Goal: Ask a question: Seek information or help from site administrators or community

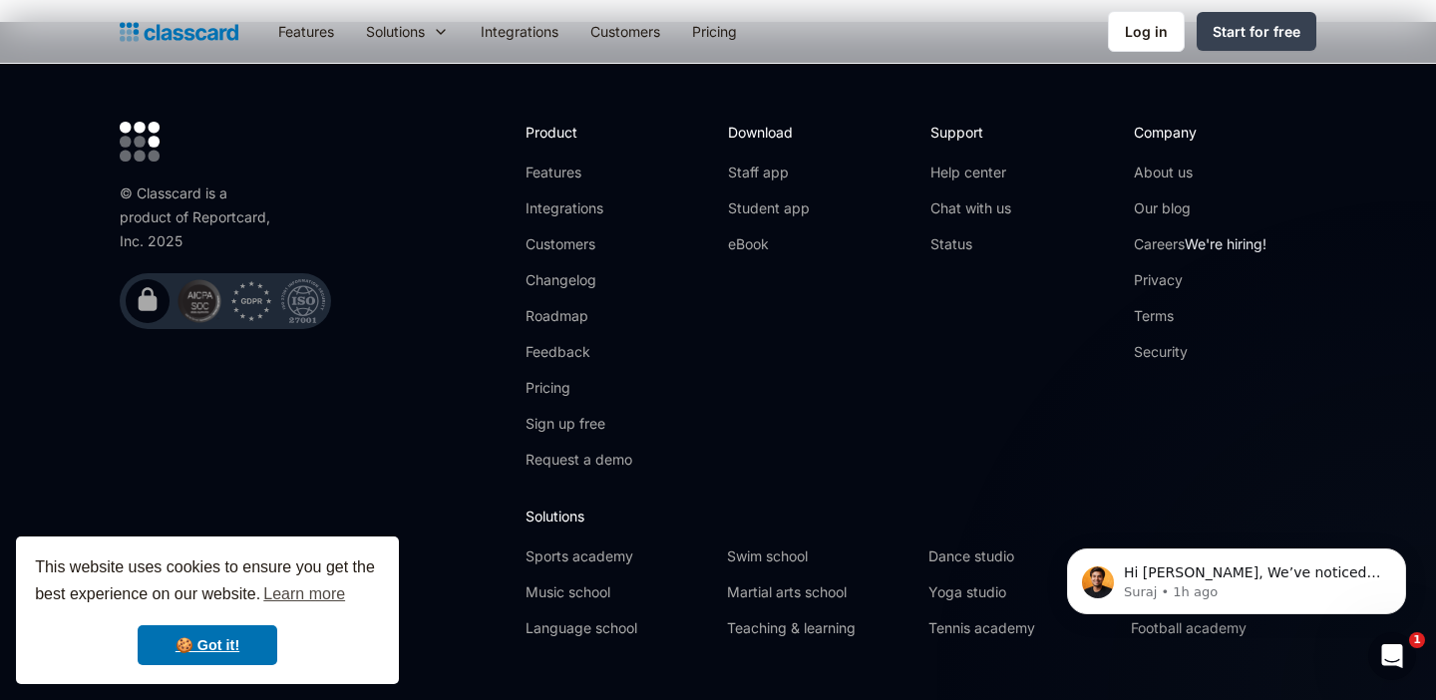
scroll to position [6524, 0]
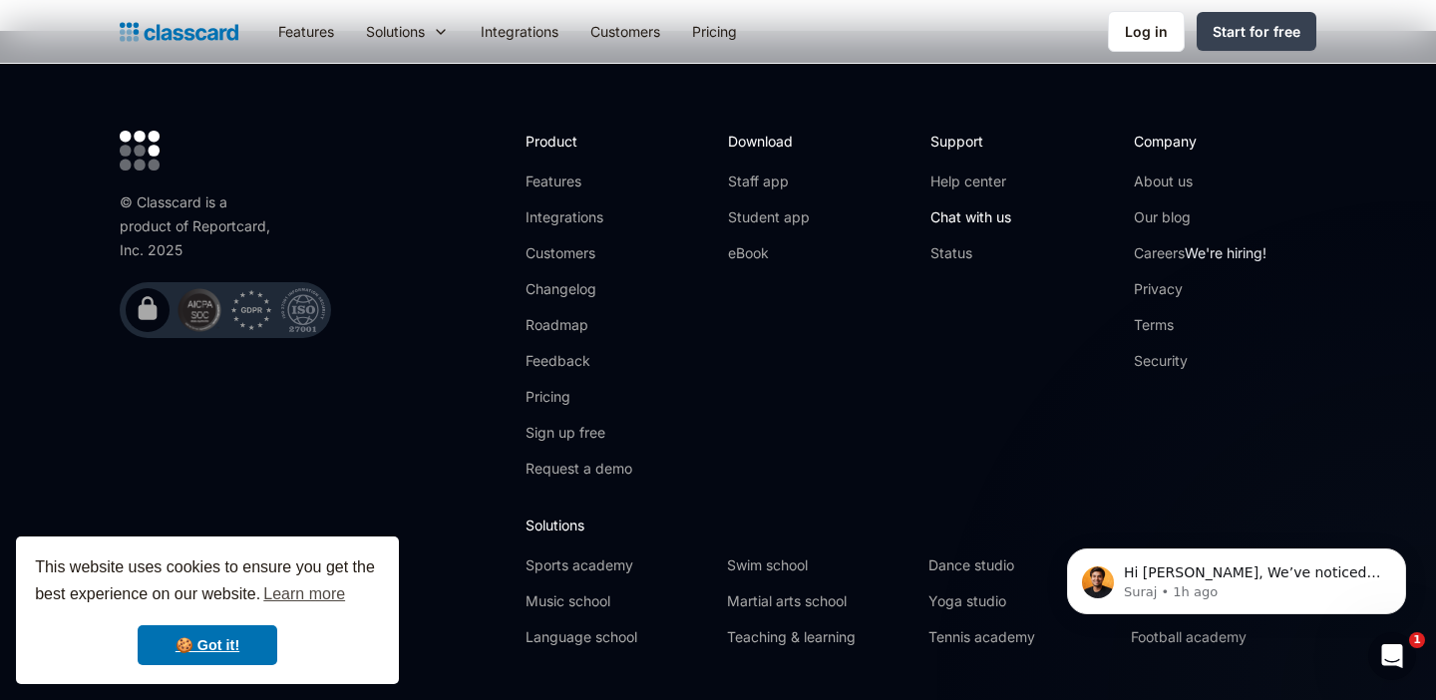
click at [981, 207] on link "Chat with us" at bounding box center [971, 217] width 81 height 20
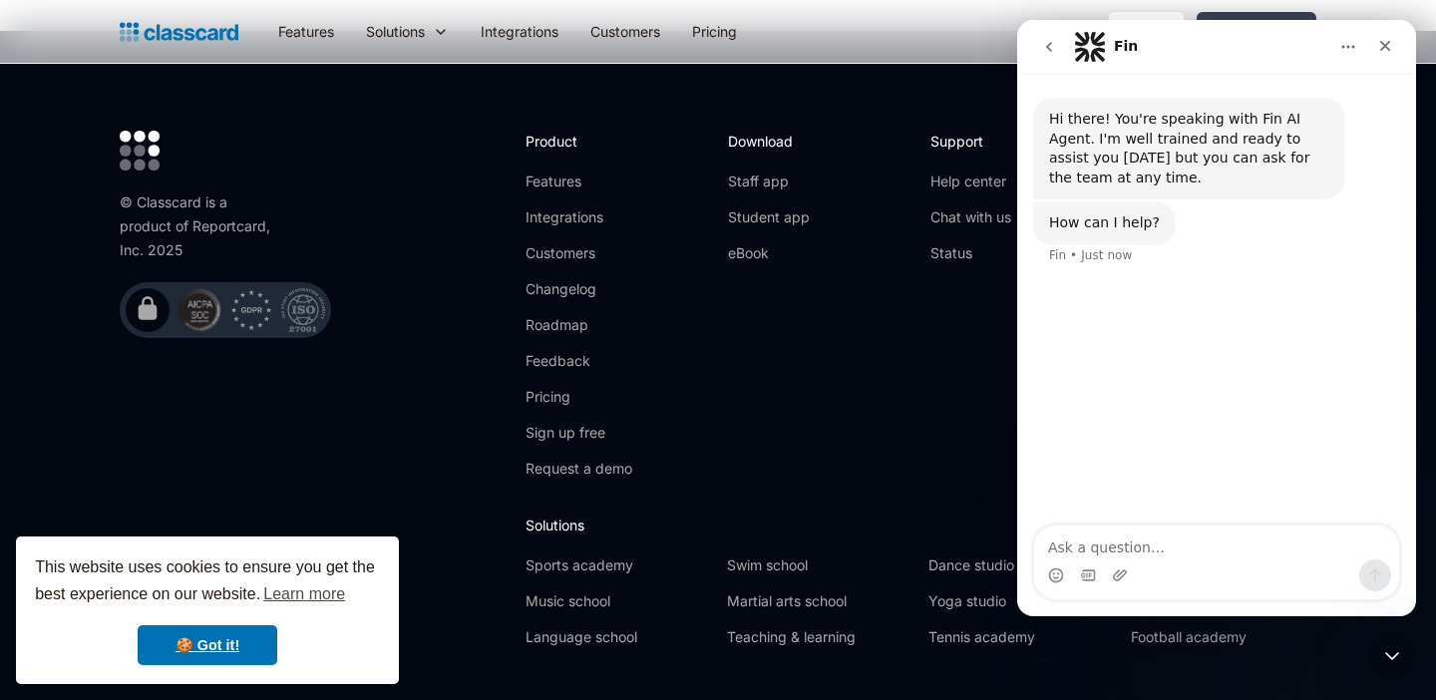
click at [1129, 534] on textarea "Ask a question…" at bounding box center [1216, 543] width 365 height 34
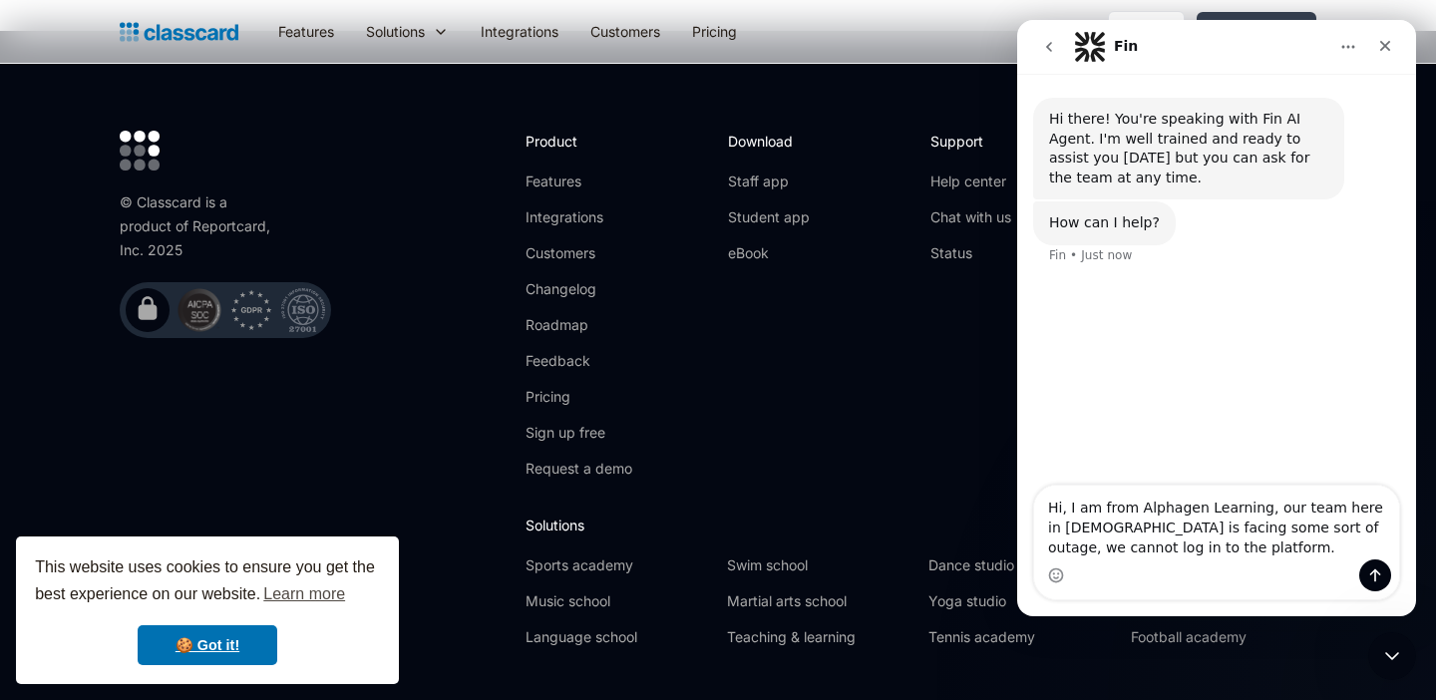
type textarea "Hi, I am from Alphagen Learning, our team here in [DEMOGRAPHIC_DATA] is facing …"
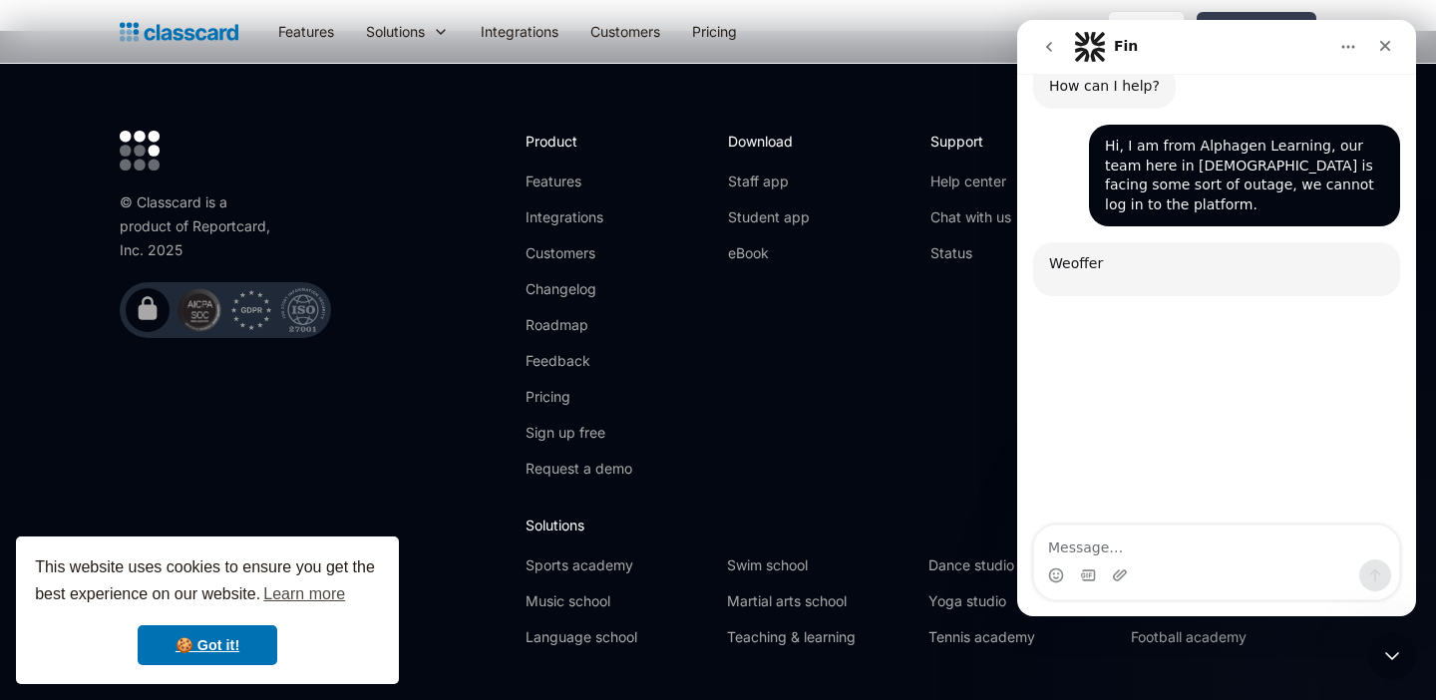
scroll to position [193, 0]
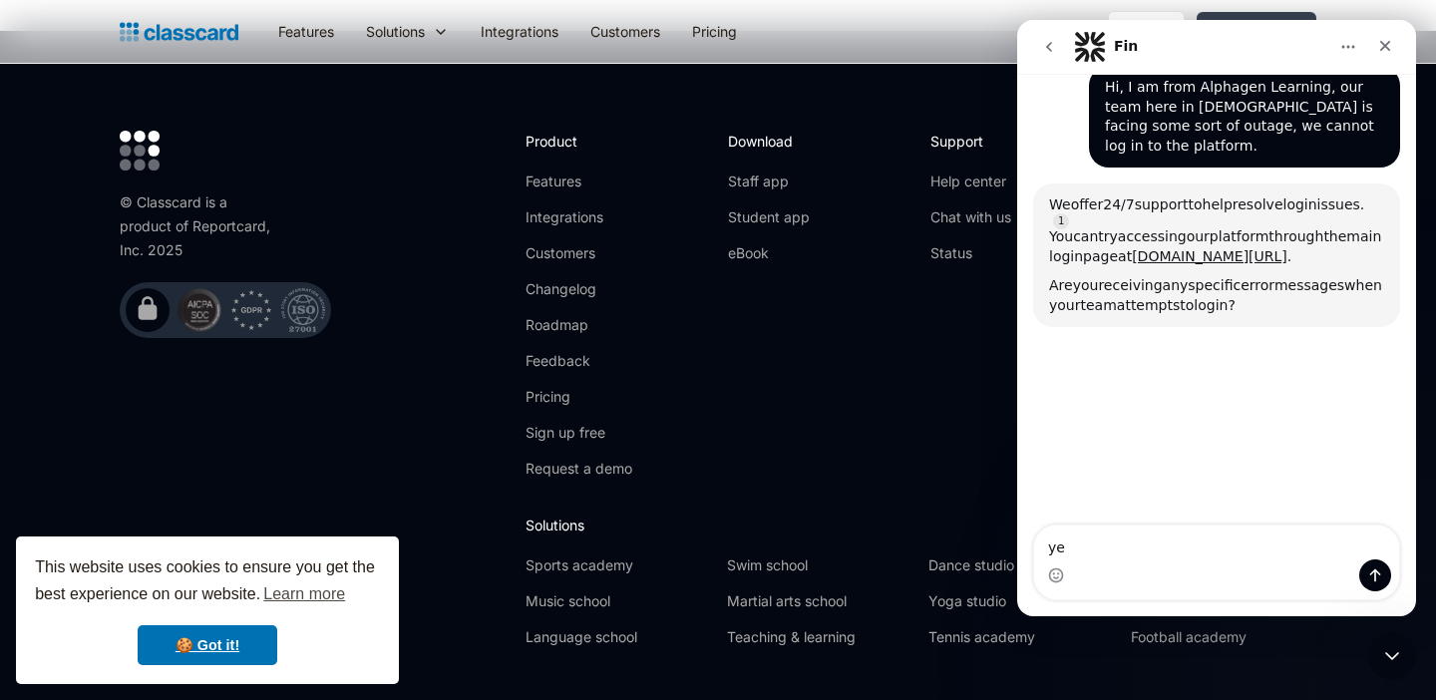
type textarea "yes"
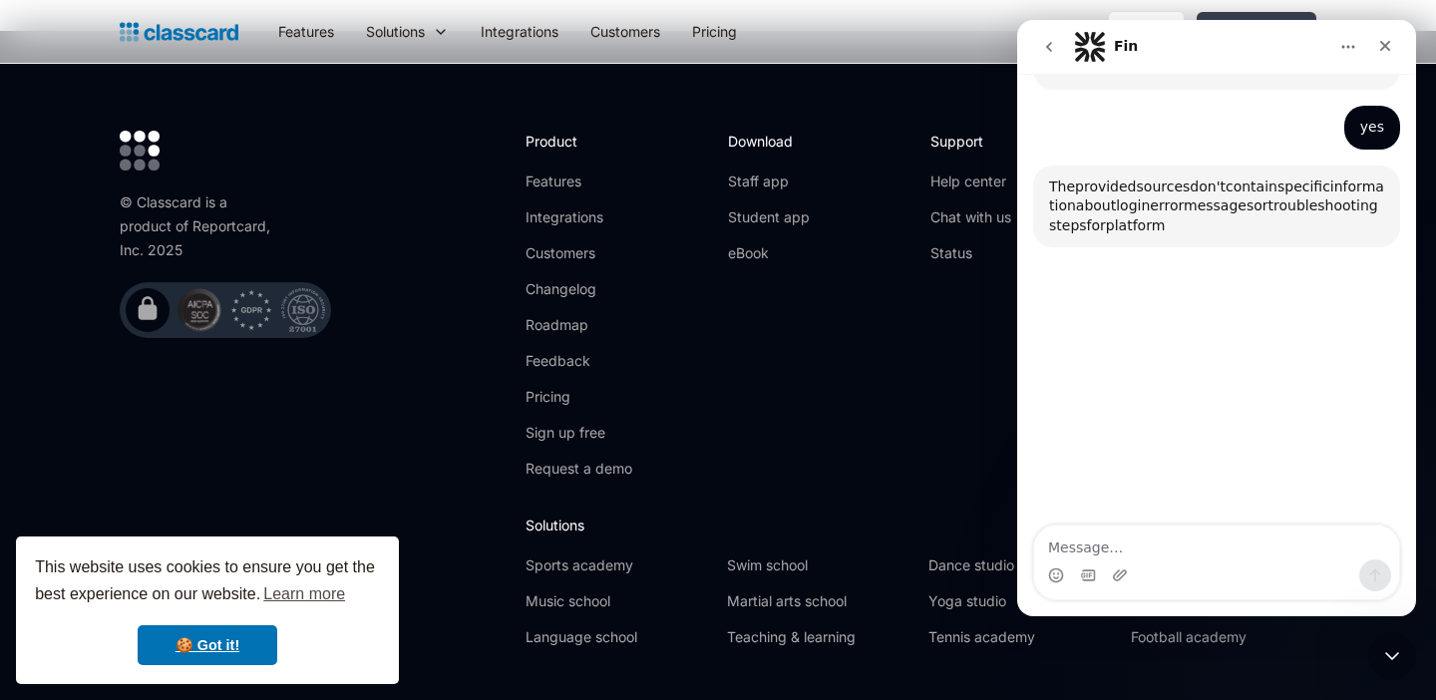
scroll to position [438, 0]
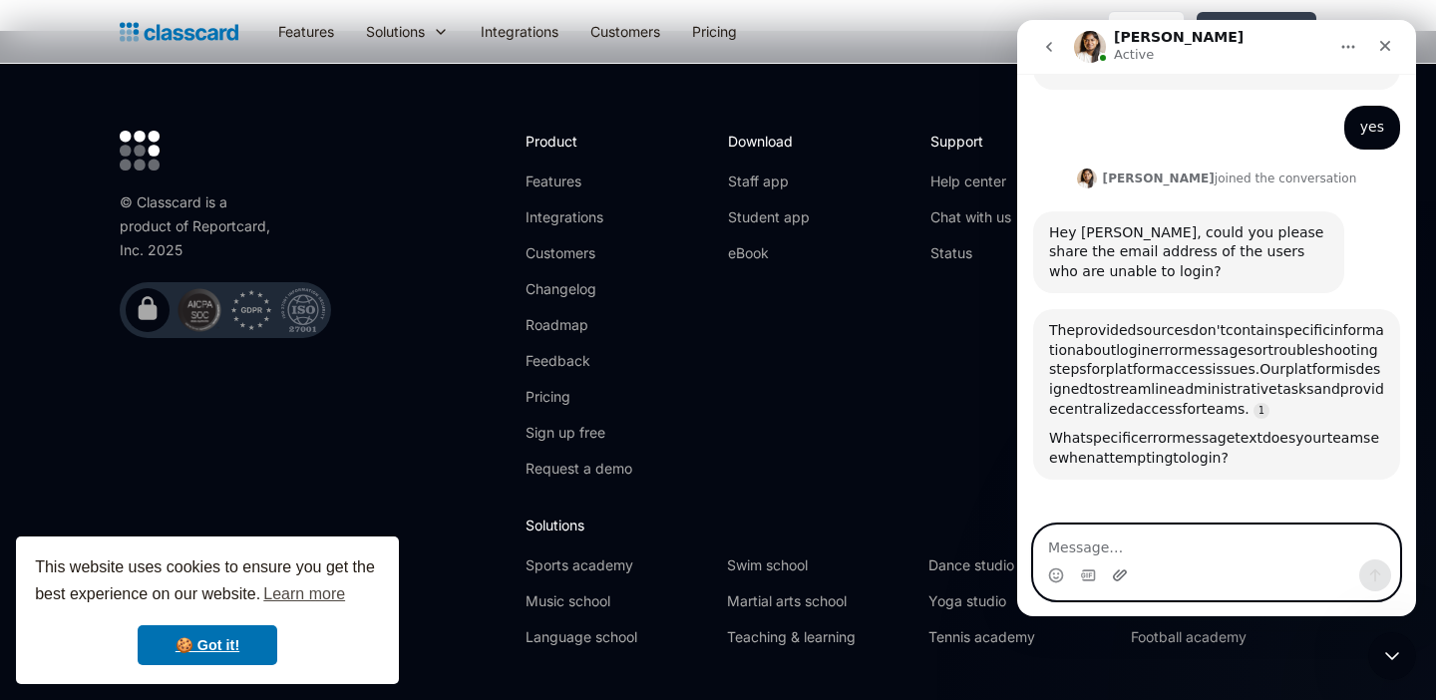
click at [1119, 573] on icon "Upload attachment" at bounding box center [1120, 576] width 16 height 16
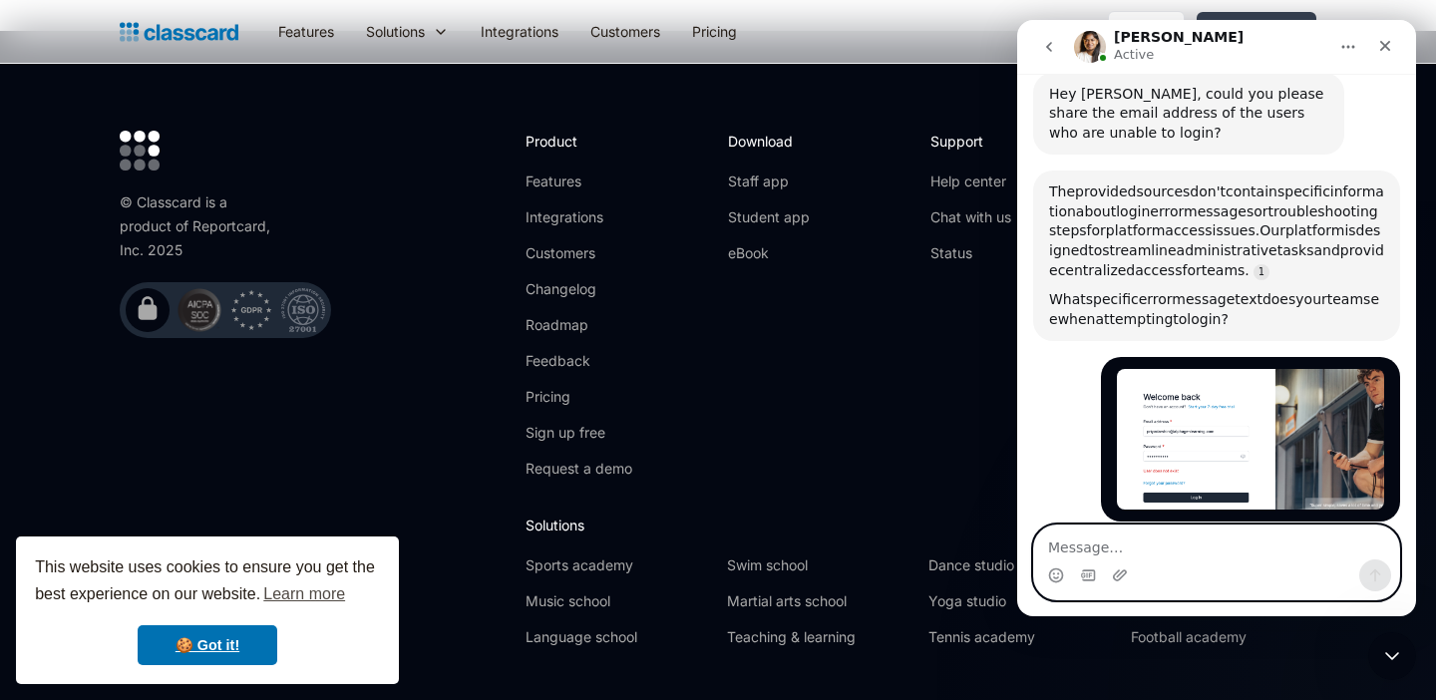
scroll to position [578, 0]
type textarea "User does not exist"
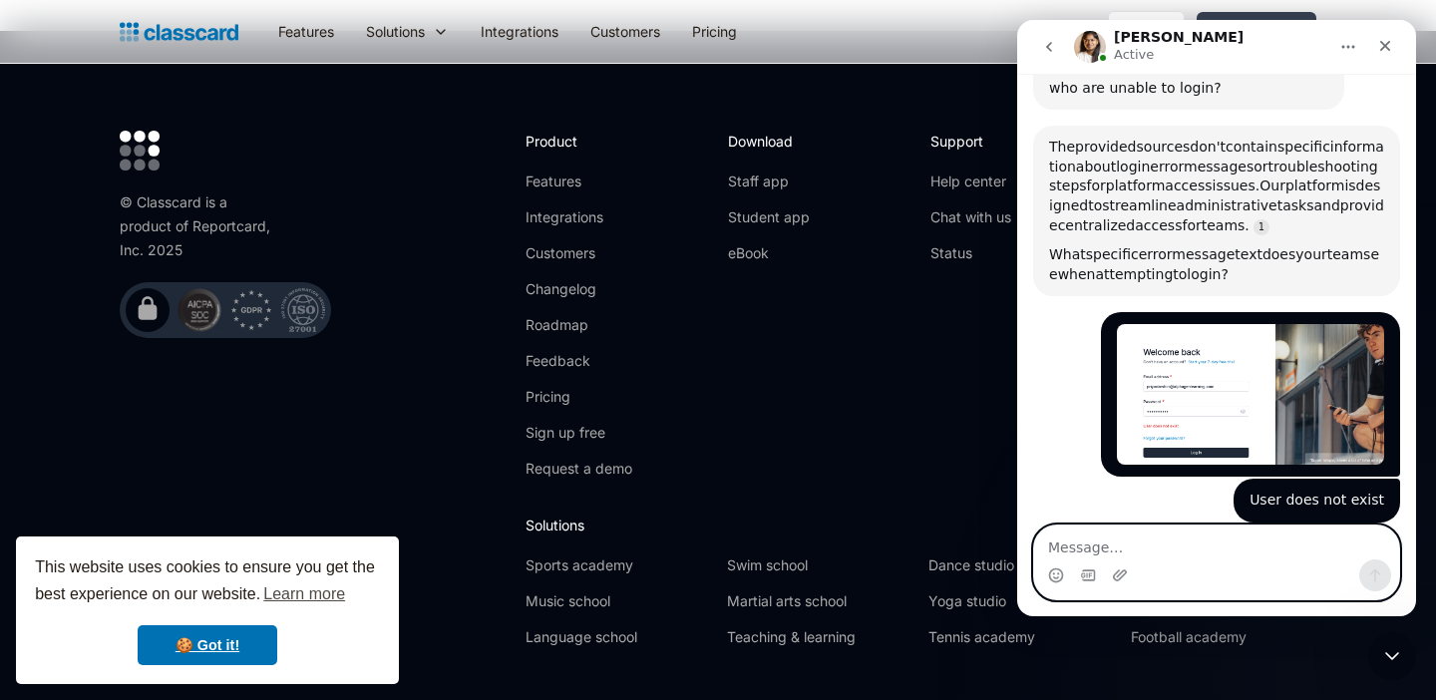
scroll to position [623, 0]
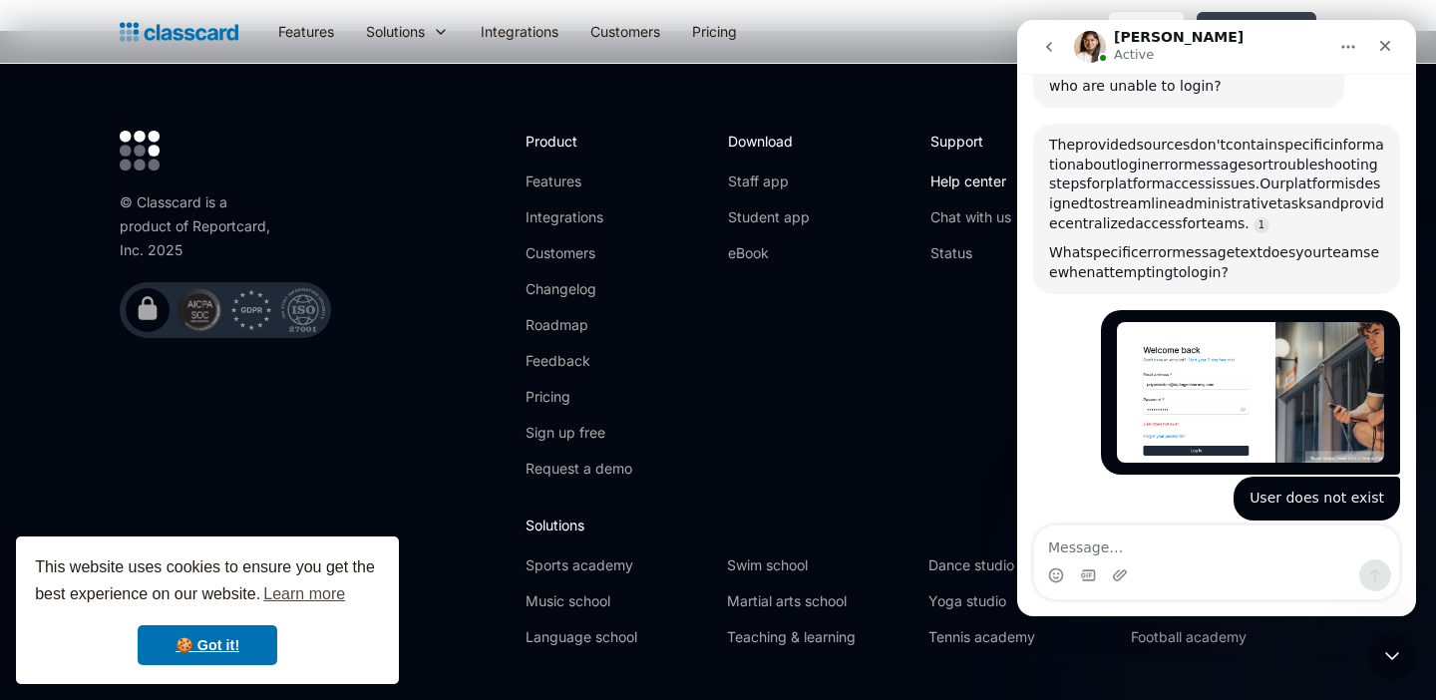
click at [961, 172] on link "Help center" at bounding box center [971, 182] width 81 height 20
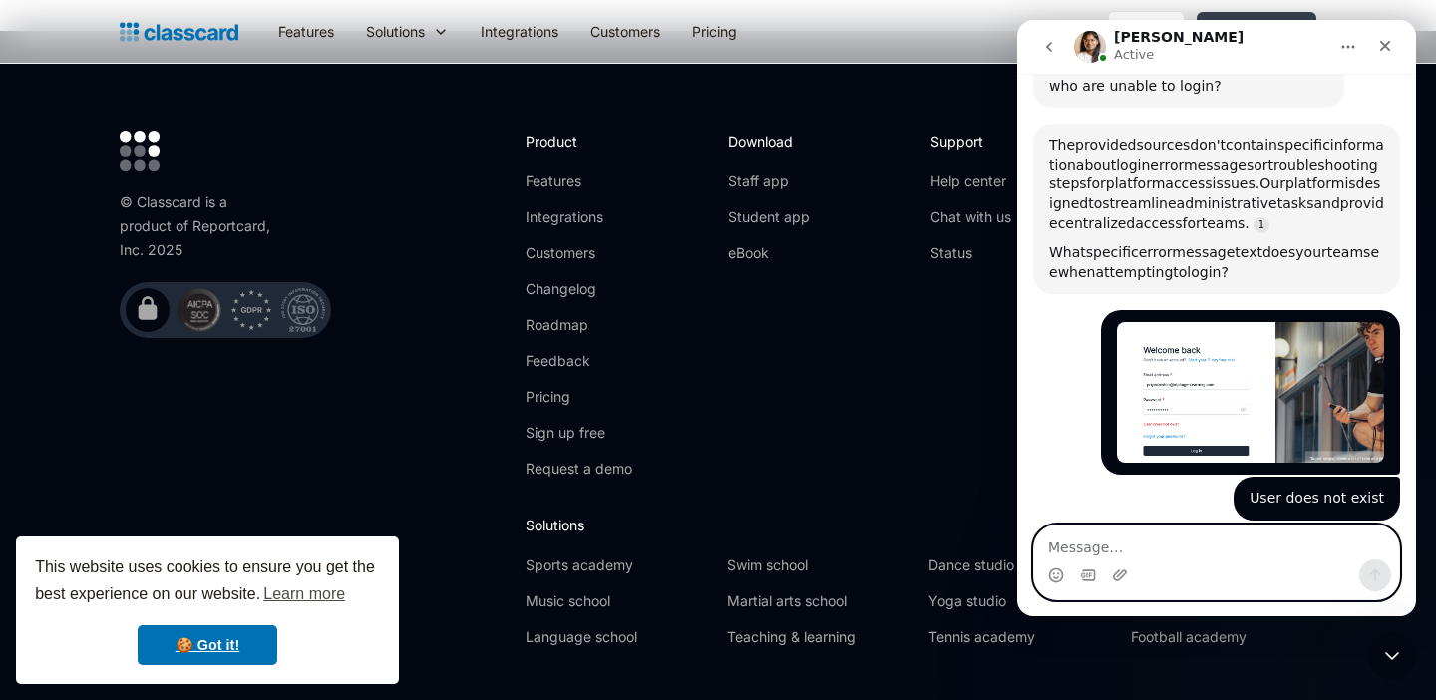
click at [1151, 537] on textarea "Message…" at bounding box center [1216, 543] width 365 height 34
click at [1088, 547] on textarea "Message…" at bounding box center [1216, 543] width 365 height 34
type textarea "Hello, is anyone connected?"
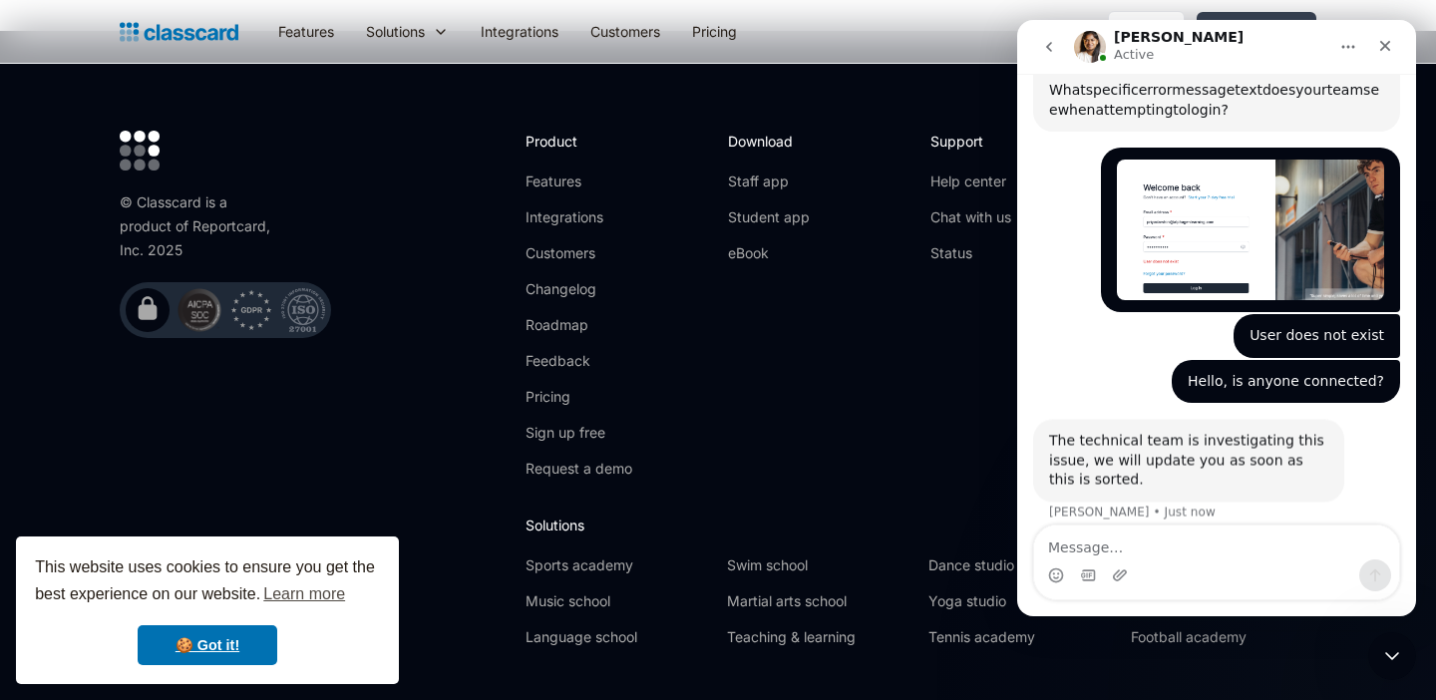
scroll to position [787, 0]
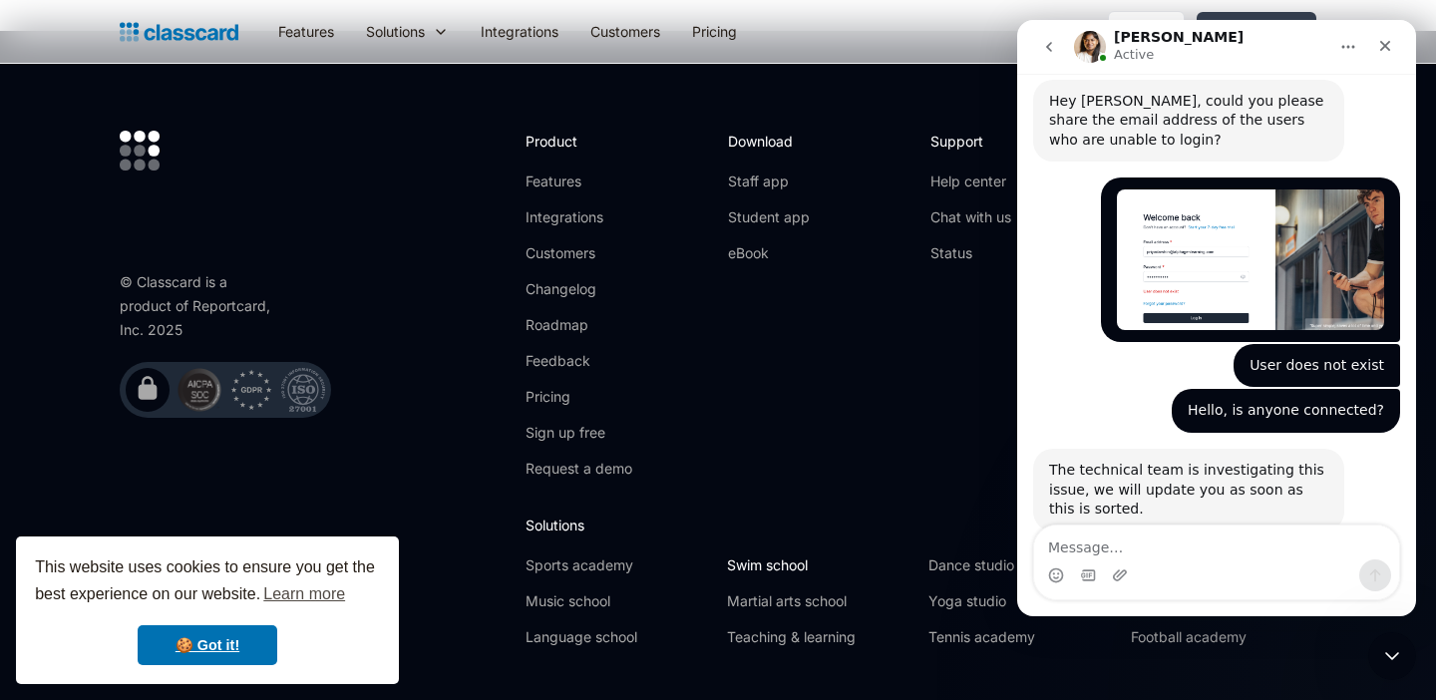
scroll to position [581, 0]
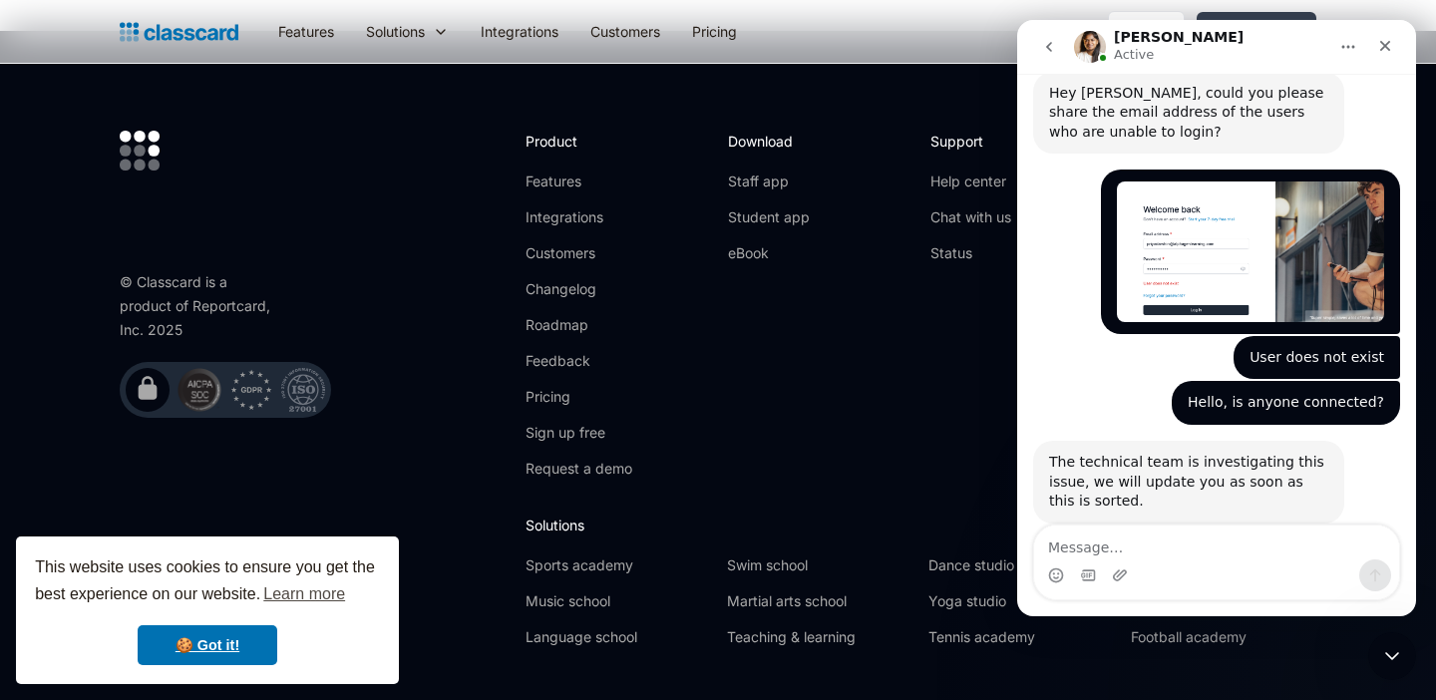
click at [1094, 554] on textarea "Message…" at bounding box center [1216, 543] width 365 height 34
